Goal: Task Accomplishment & Management: Complete application form

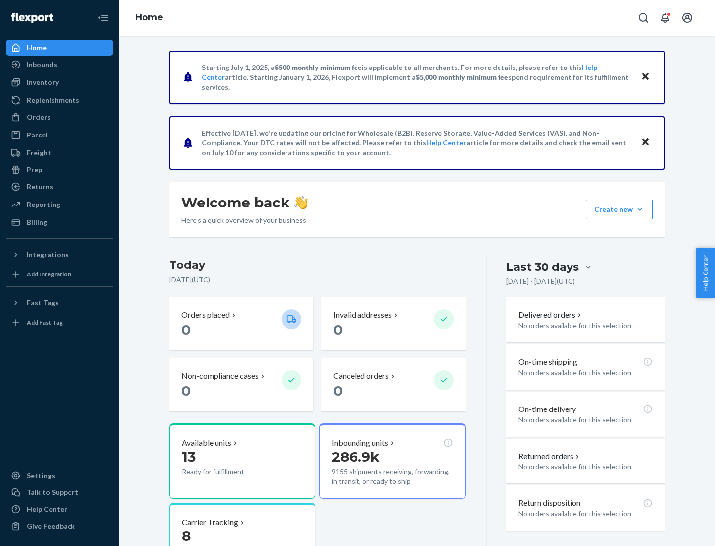
click at [639, 210] on button "Create new Create new inbound Create new order Create new product" at bounding box center [619, 210] width 67 height 20
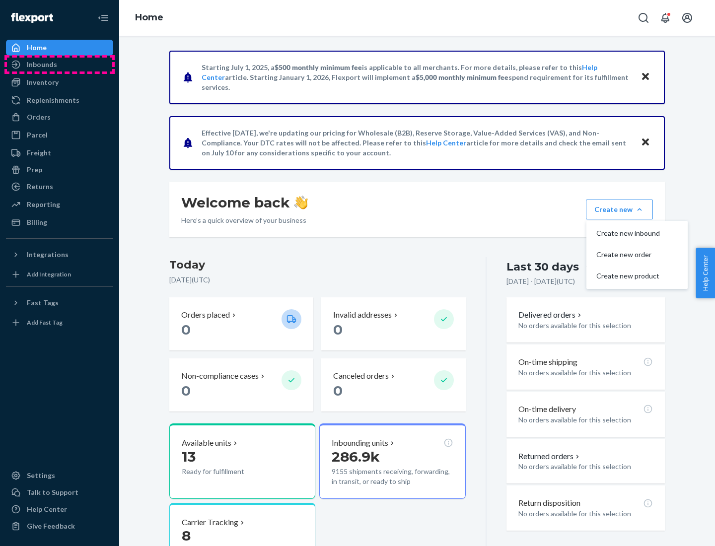
click at [60, 65] on div "Inbounds" at bounding box center [59, 65] width 105 height 14
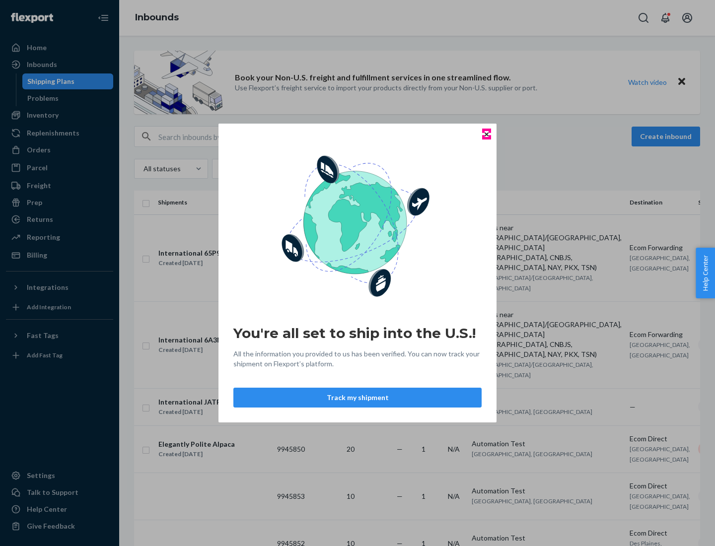
click at [486, 134] on icon "Close" at bounding box center [487, 134] width 4 height 4
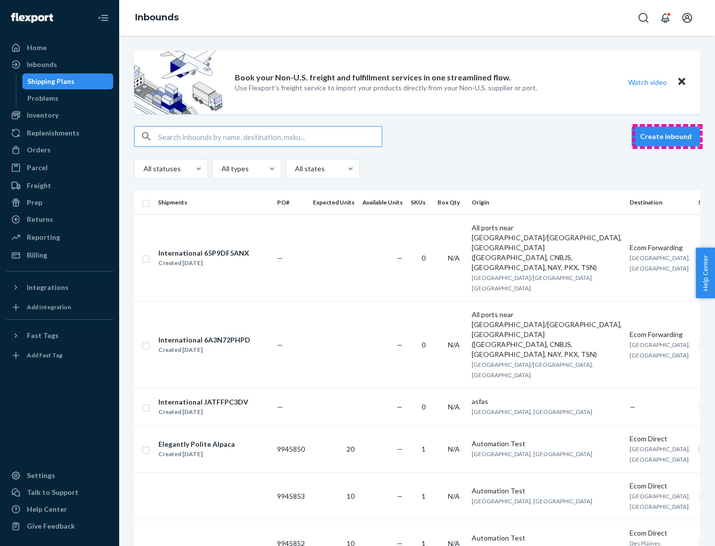
click at [667, 137] on button "Create inbound" at bounding box center [665, 137] width 69 height 20
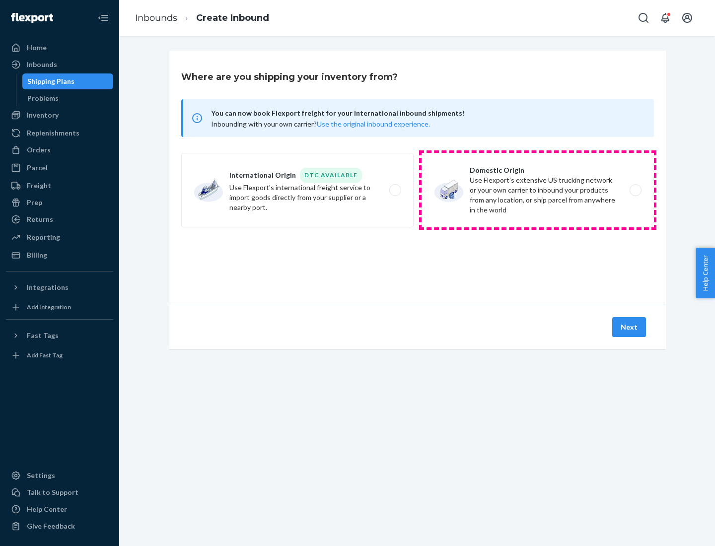
click at [538, 190] on label "Domestic Origin Use Flexport’s extensive US trucking network or your own carrie…" at bounding box center [537, 190] width 232 height 74
click at [635, 190] on input "Domestic Origin Use Flexport’s extensive US trucking network or your own carrie…" at bounding box center [638, 190] width 6 height 6
radio input "true"
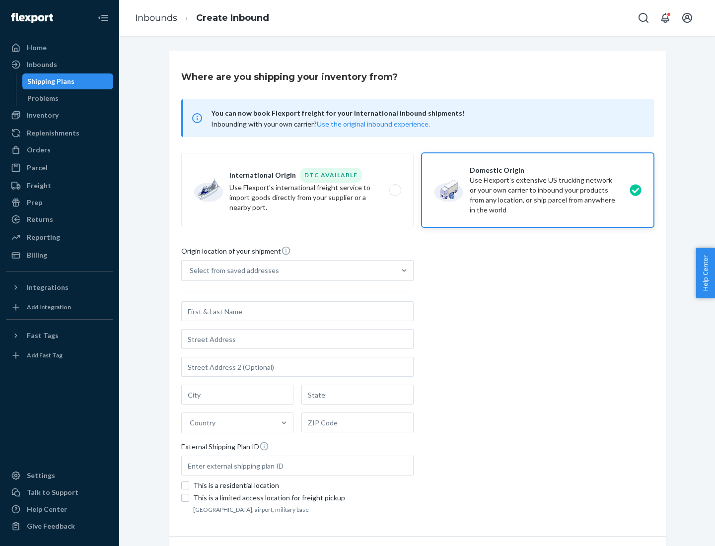
click at [288, 271] on div "Select from saved addresses" at bounding box center [288, 271] width 213 height 20
click at [191, 271] on input "Select from saved addresses" at bounding box center [190, 271] width 1 height 10
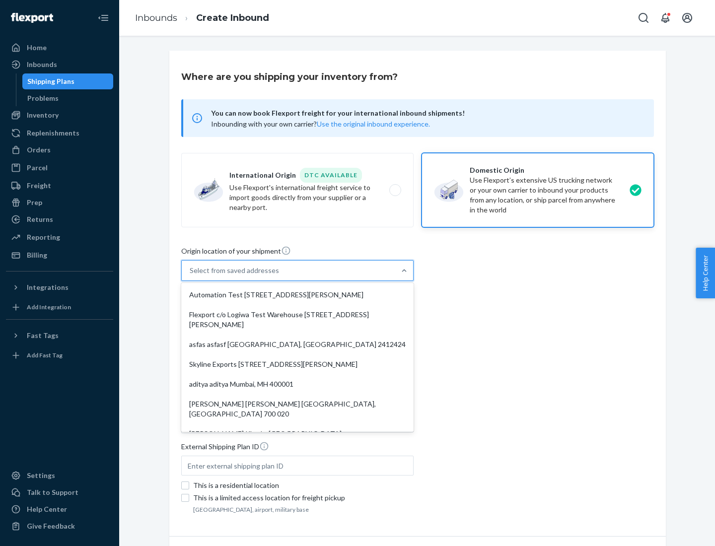
scroll to position [4, 0]
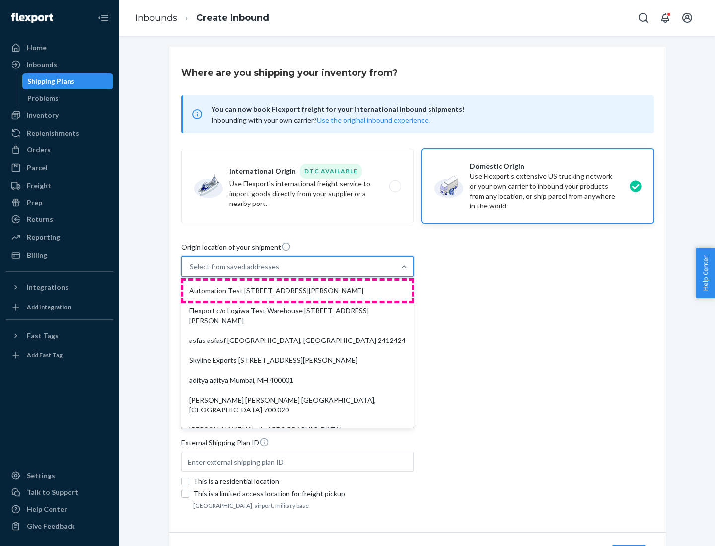
click at [297, 291] on div "Automation Test [STREET_ADDRESS][PERSON_NAME]" at bounding box center [297, 291] width 228 height 20
click at [191, 272] on input "option Automation Test [STREET_ADDRESS][PERSON_NAME]. 9 results available. Use …" at bounding box center [190, 267] width 1 height 10
type input "Automation Test"
type input "9th Floor"
type input "[GEOGRAPHIC_DATA]"
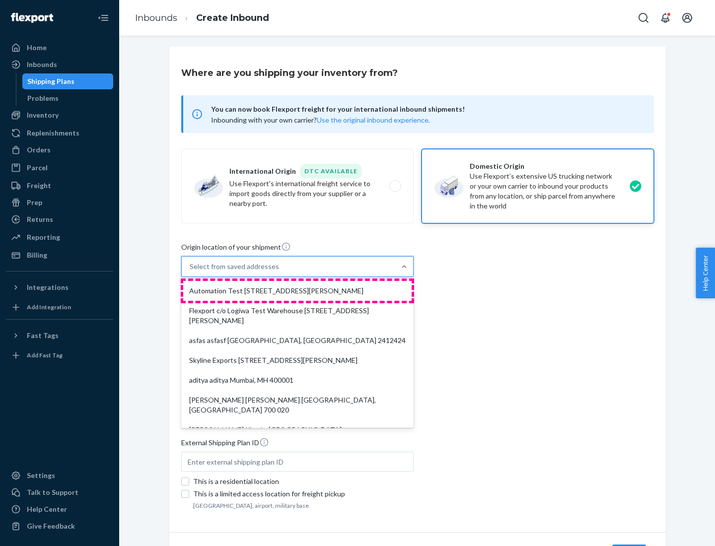
type input "CA"
type input "94104"
type input "[STREET_ADDRESS][PERSON_NAME]"
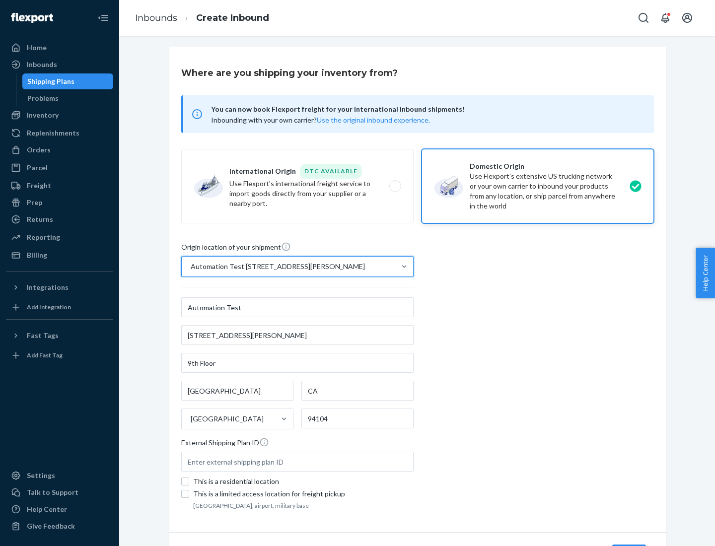
scroll to position [58, 0]
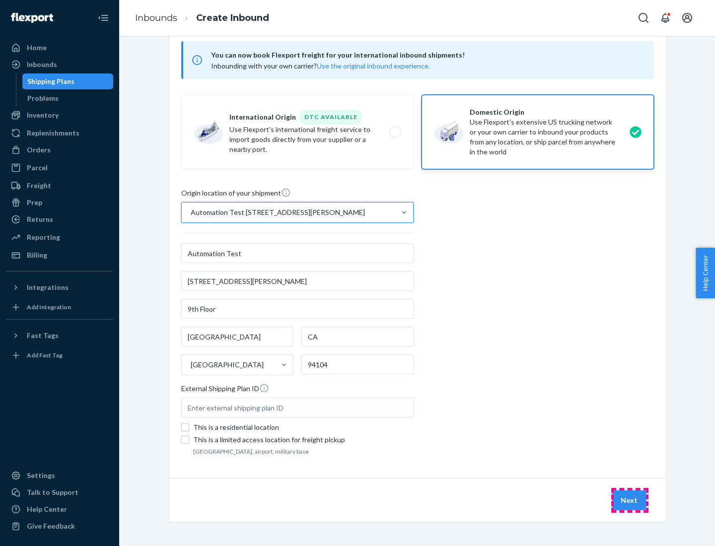
click at [630, 500] on button "Next" at bounding box center [629, 500] width 34 height 20
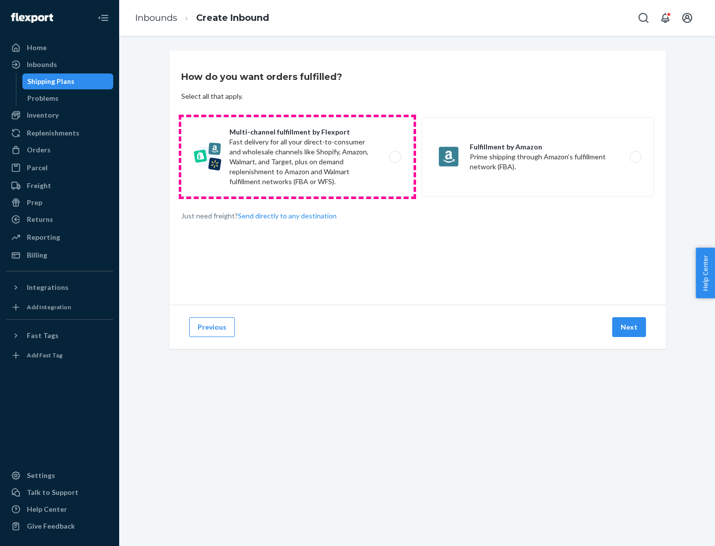
click at [297, 157] on label "Multi-channel fulfillment by Flexport Fast delivery for all your direct-to-cons…" at bounding box center [297, 156] width 232 height 79
click at [395, 157] on input "Multi-channel fulfillment by Flexport Fast delivery for all your direct-to-cons…" at bounding box center [398, 157] width 6 height 6
radio input "true"
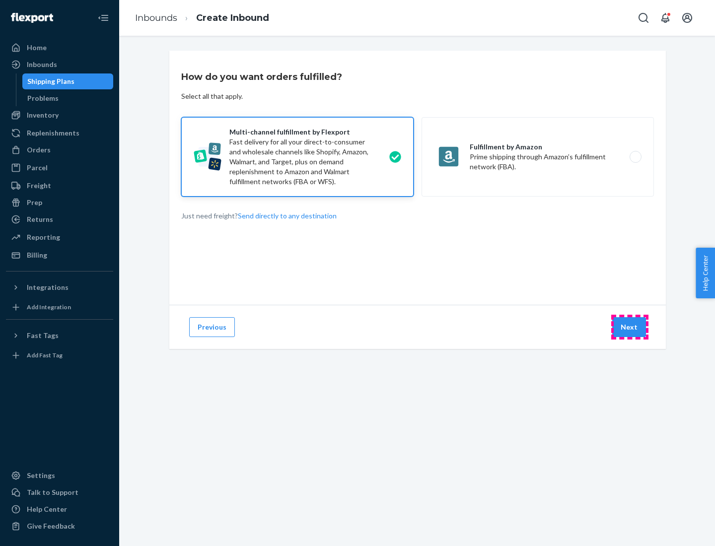
click at [630, 327] on button "Next" at bounding box center [629, 327] width 34 height 20
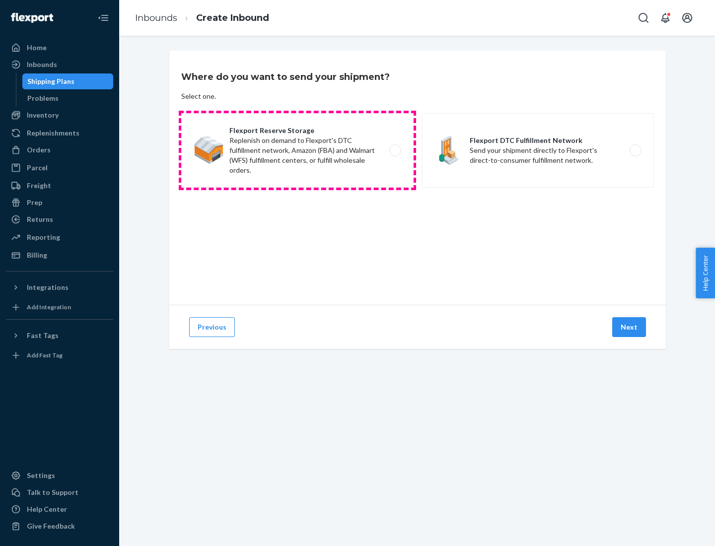
click at [297, 150] on label "Flexport Reserve Storage Replenish on demand to Flexport's DTC fulfillment netw…" at bounding box center [297, 150] width 232 height 74
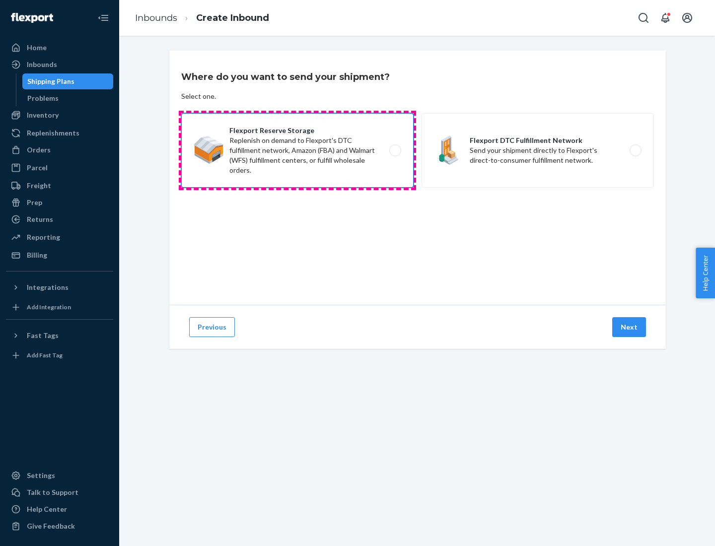
click at [395, 150] on input "Flexport Reserve Storage Replenish on demand to Flexport's DTC fulfillment netw…" at bounding box center [398, 150] width 6 height 6
radio input "true"
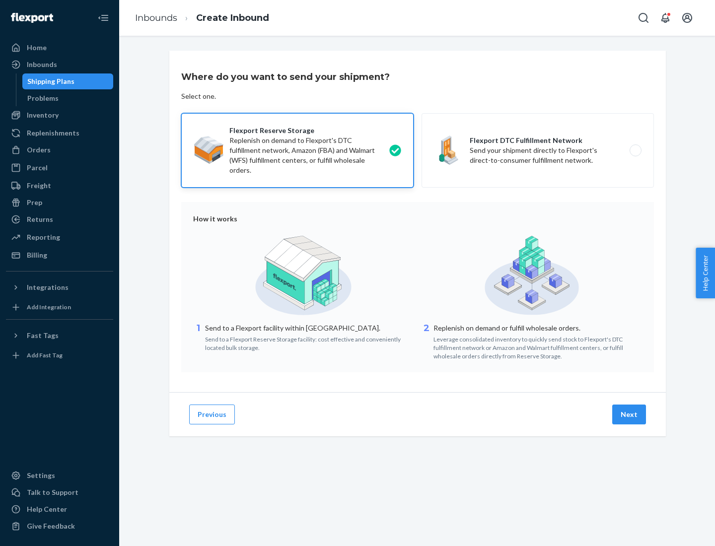
click at [630, 415] on button "Next" at bounding box center [629, 415] width 34 height 20
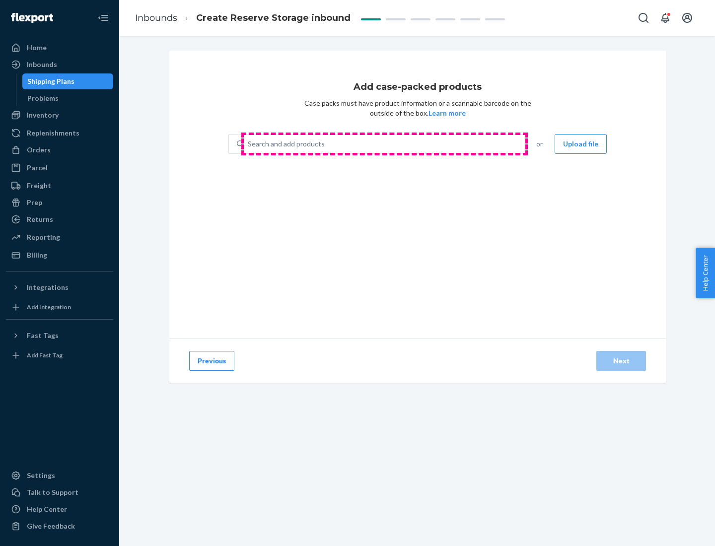
click at [384, 144] on div "Search and add products" at bounding box center [384, 144] width 280 height 18
click at [249, 144] on input "Search and add products" at bounding box center [248, 144] width 1 height 10
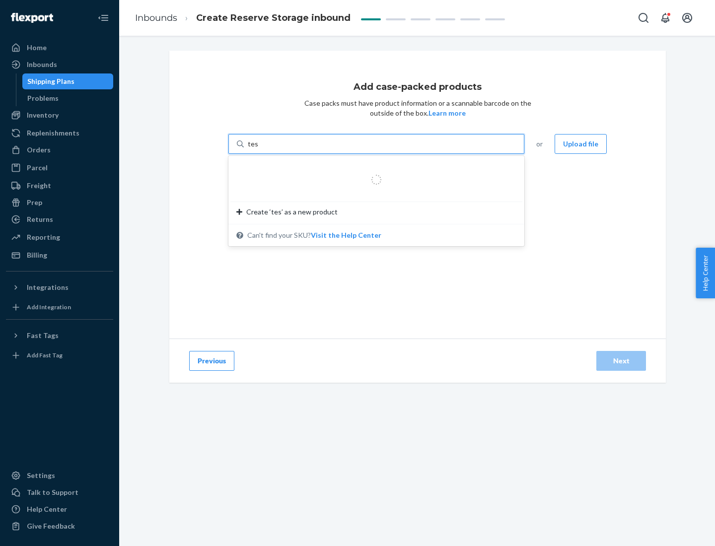
type input "test-syn"
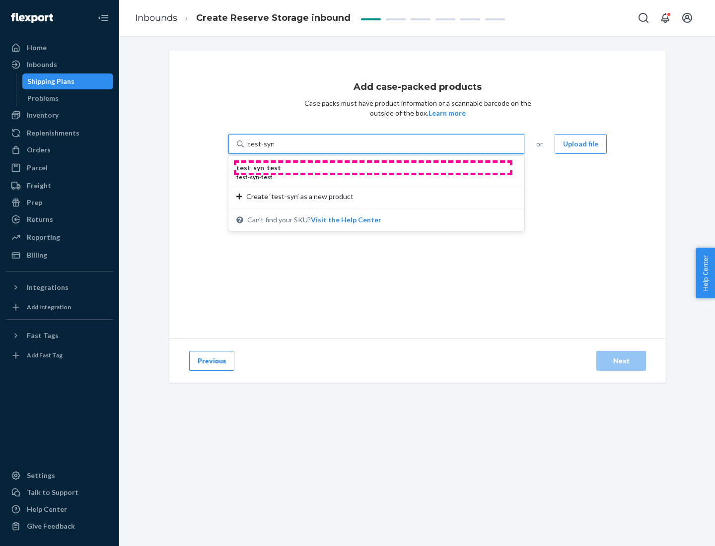
click at [373, 168] on div "test - syn - test" at bounding box center [372, 168] width 272 height 10
click at [274, 149] on input "test-syn" at bounding box center [261, 144] width 26 height 10
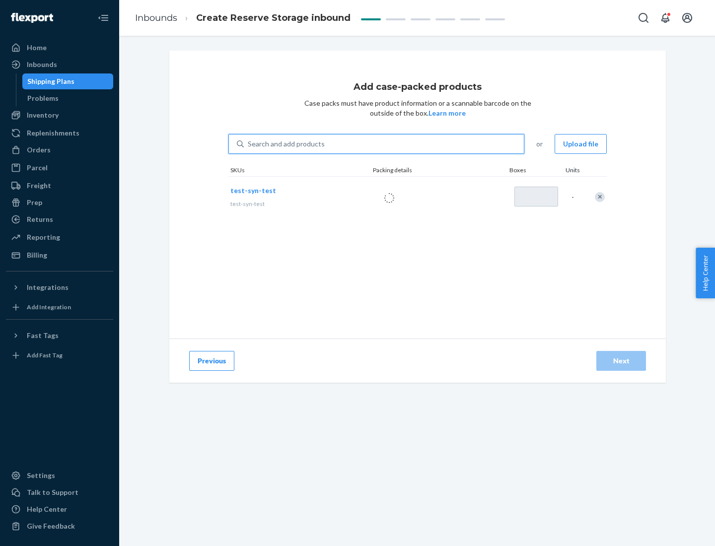
type input "1"
click at [621, 361] on div "Next" at bounding box center [621, 361] width 33 height 10
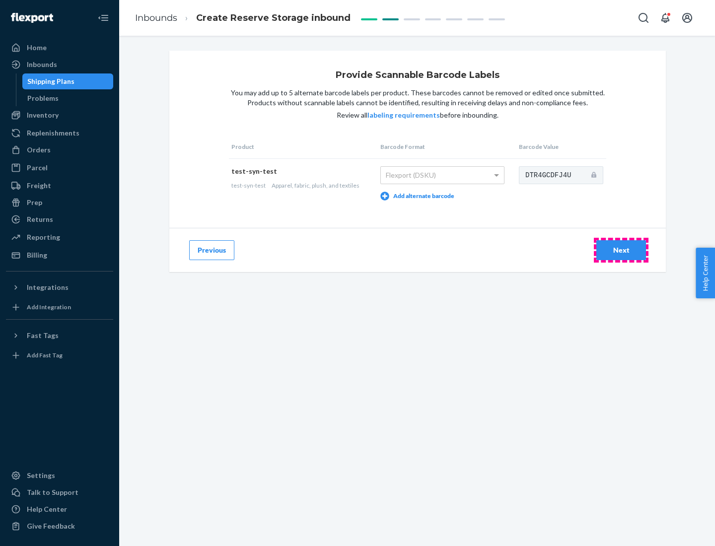
click at [621, 250] on div "Next" at bounding box center [621, 250] width 33 height 10
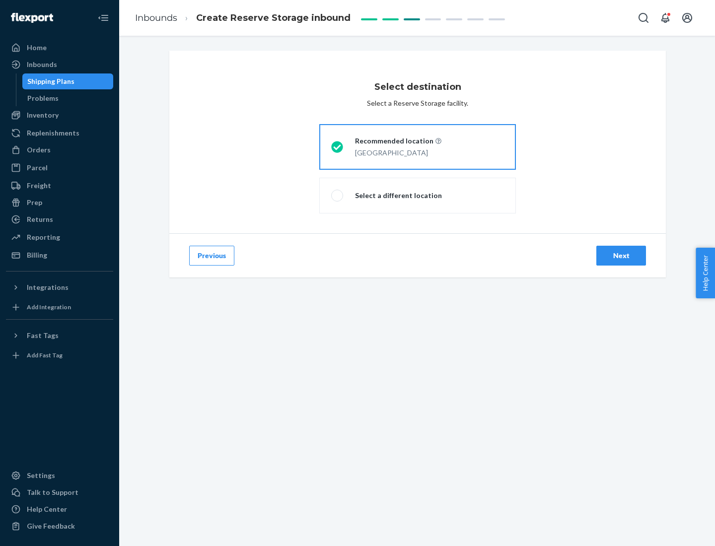
click at [621, 256] on div "Next" at bounding box center [621, 256] width 33 height 10
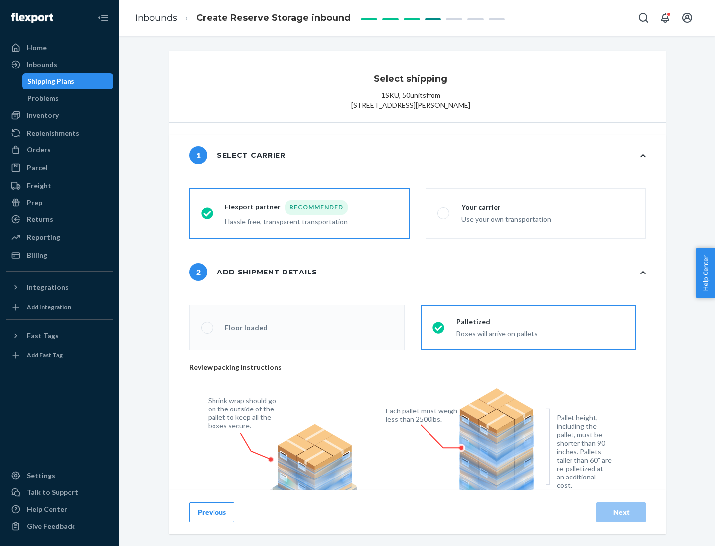
radio input "false"
type input "1"
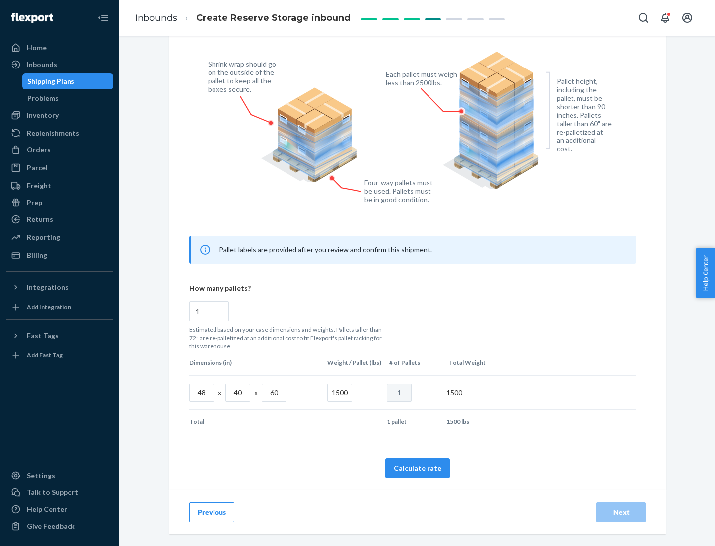
click at [418, 468] on button "Calculate rate" at bounding box center [417, 468] width 65 height 20
radio input "false"
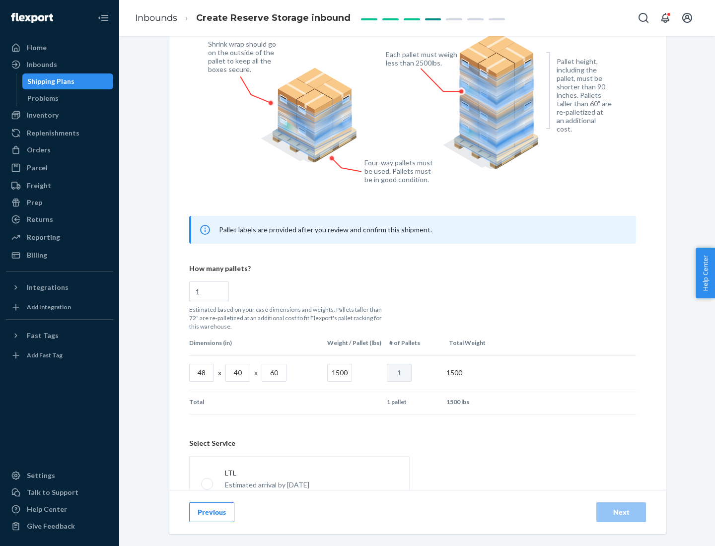
scroll to position [439, 0]
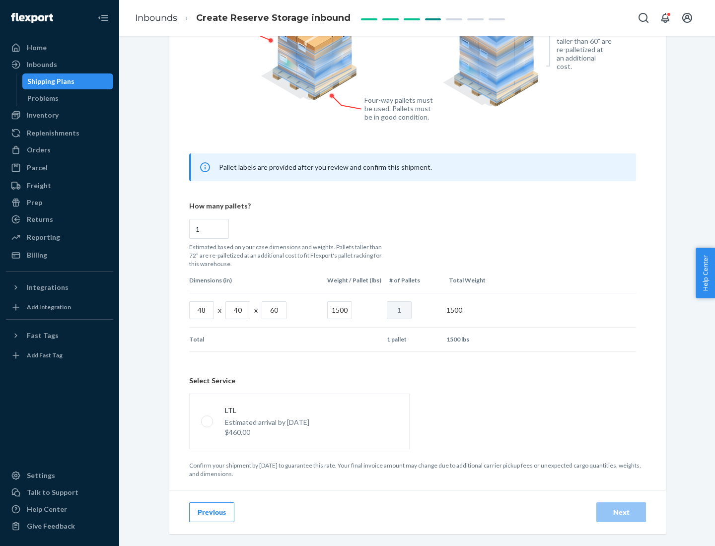
click at [299, 421] on p "Estimated arrival by [DATE]" at bounding box center [267, 423] width 84 height 10
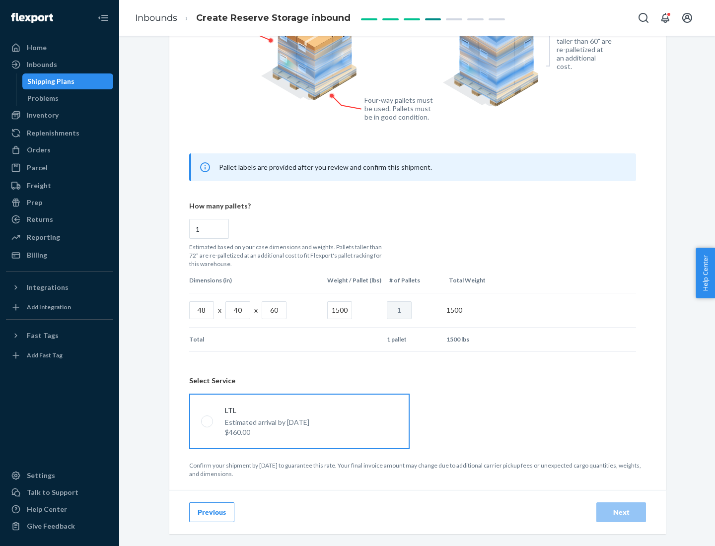
click at [208, 421] on input "LTL Estimated arrival by [DATE] $460.00" at bounding box center [204, 421] width 6 height 6
radio input "true"
radio input "false"
click at [621, 512] on div "Next" at bounding box center [621, 512] width 33 height 10
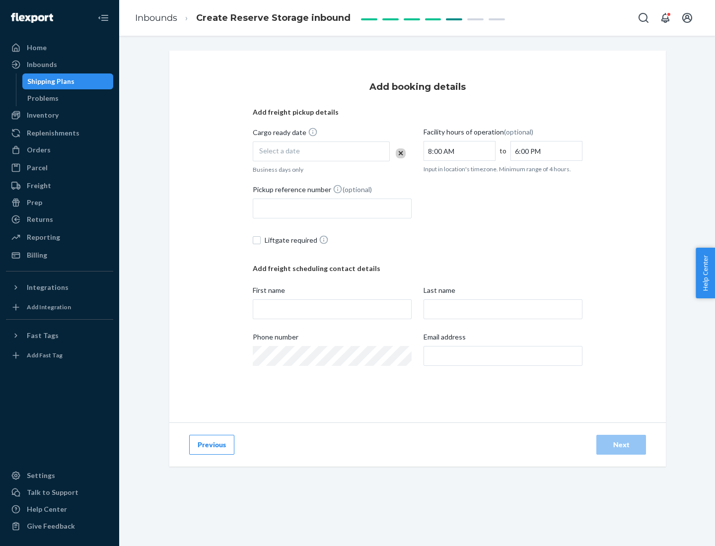
click at [321, 151] on div "Select a date" at bounding box center [321, 151] width 137 height 20
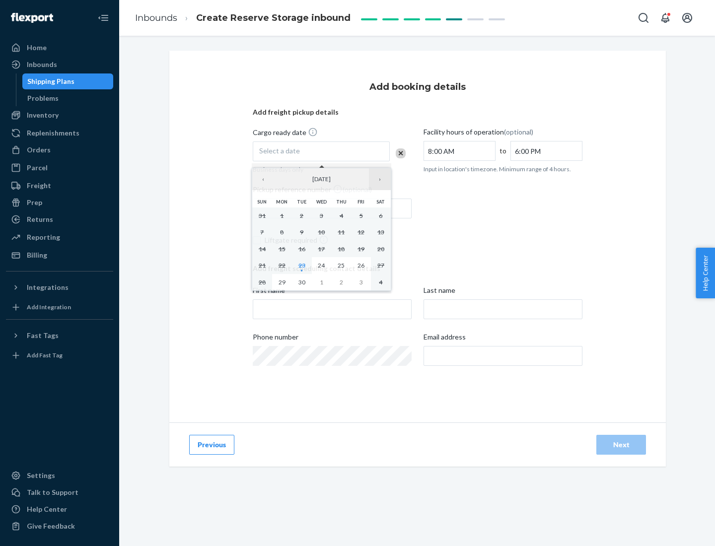
click at [380, 179] on button "›" at bounding box center [380, 179] width 22 height 22
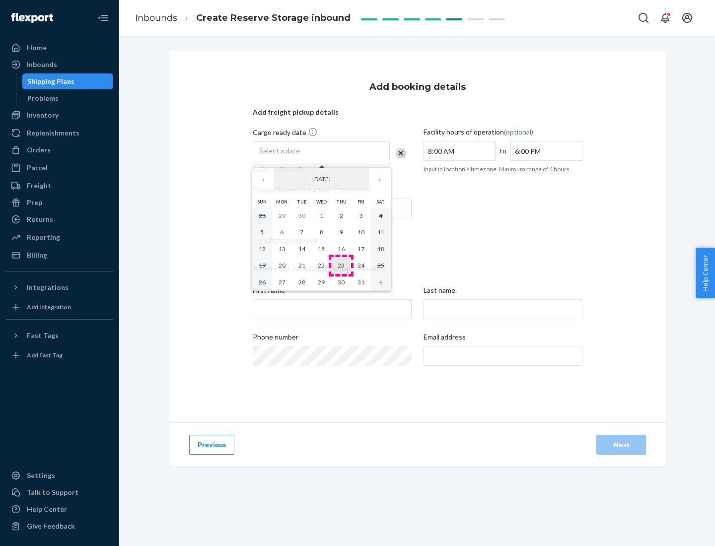
click at [341, 265] on abbr "23" at bounding box center [341, 265] width 7 height 7
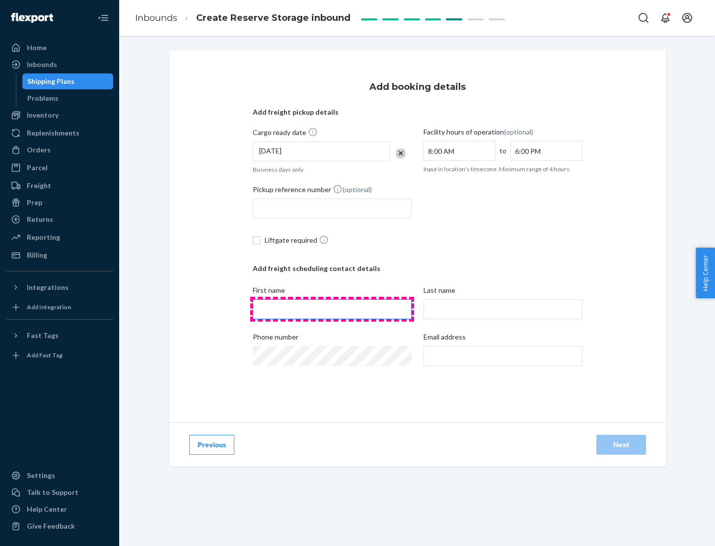
click at [332, 309] on input "First name" at bounding box center [332, 309] width 159 height 20
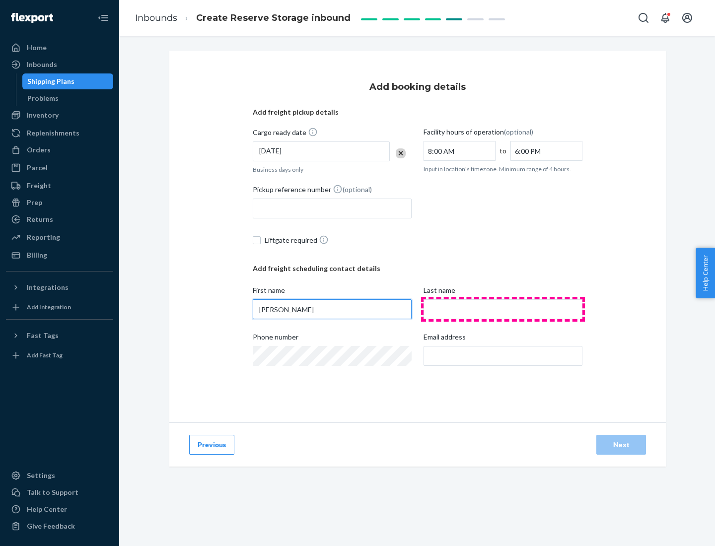
type input "[PERSON_NAME]"
click at [503, 309] on input "Last name" at bounding box center [502, 309] width 159 height 20
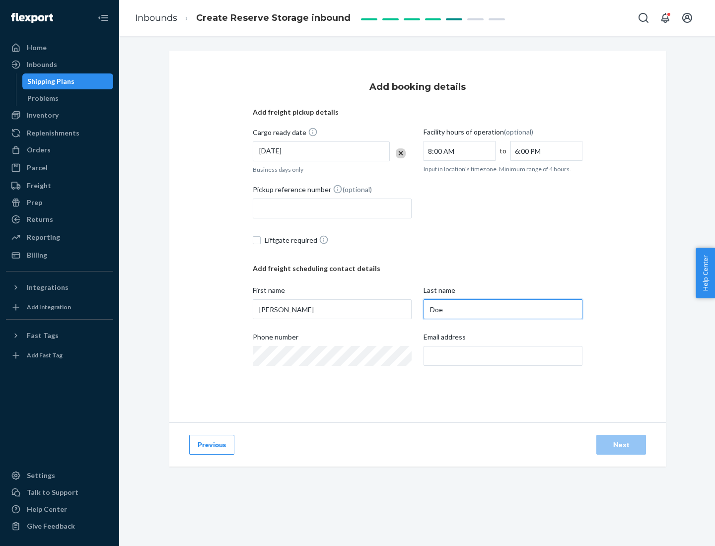
type input "Doe"
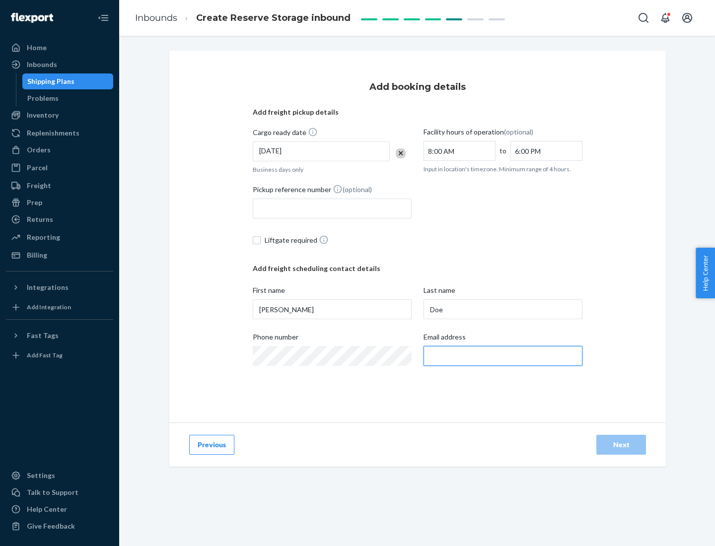
click at [503, 356] on input "Email address" at bounding box center [502, 356] width 159 height 20
type input "[EMAIL_ADDRESS][DOMAIN_NAME]"
click at [621, 445] on div "Next" at bounding box center [621, 445] width 33 height 10
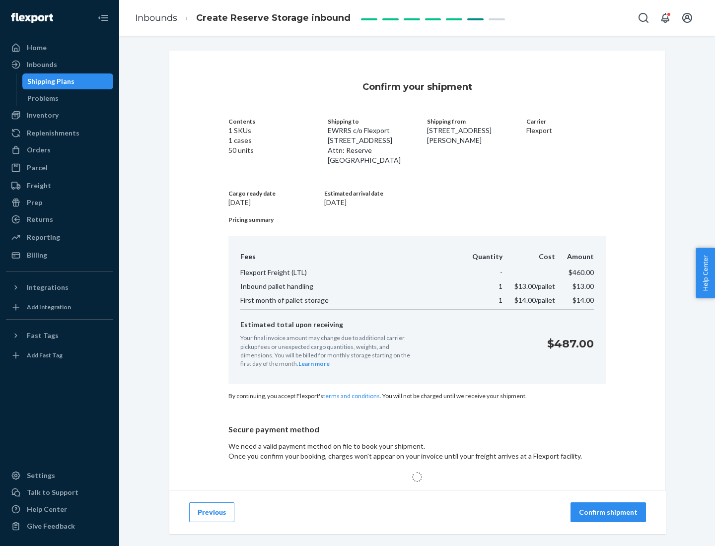
scroll to position [64, 0]
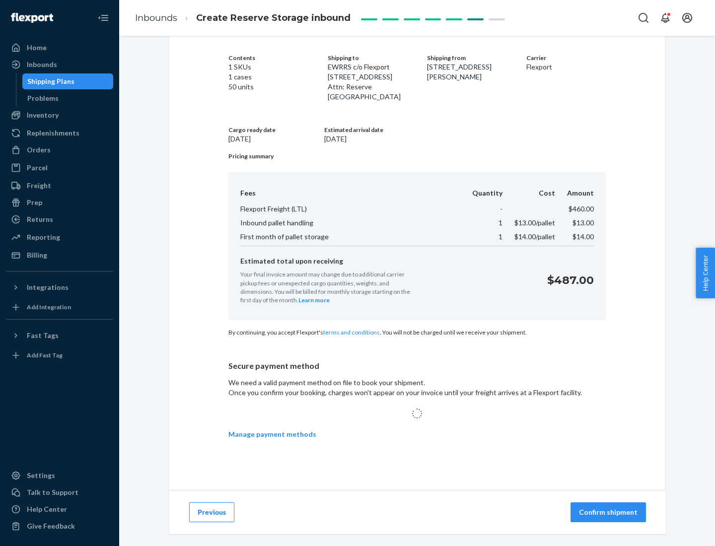
click at [609, 512] on p "Confirm shipment" at bounding box center [608, 512] width 59 height 10
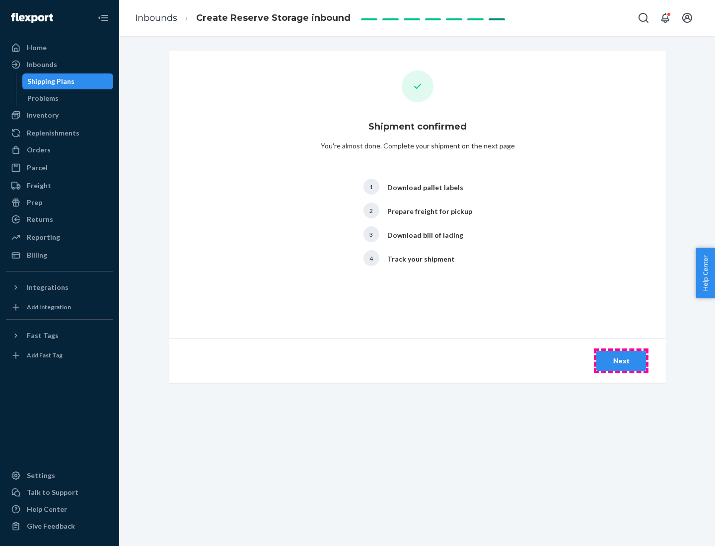
click at [621, 361] on div "Next" at bounding box center [621, 361] width 33 height 10
